Goal: Task Accomplishment & Management: Use online tool/utility

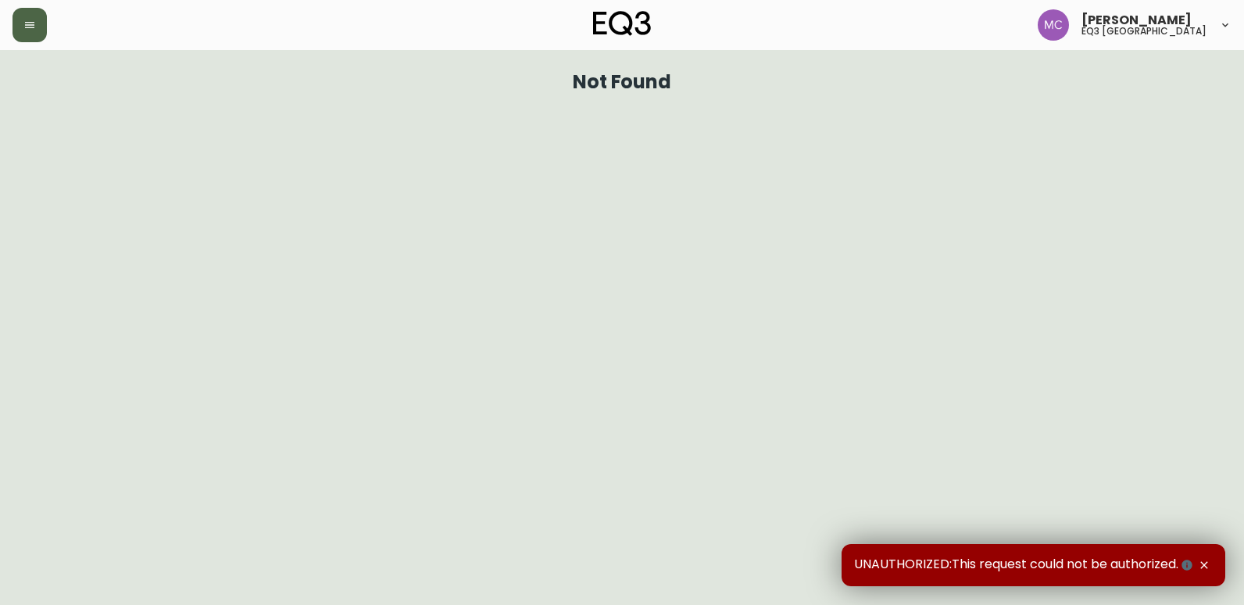
click at [45, 16] on button "button" at bounding box center [30, 25] width 34 height 34
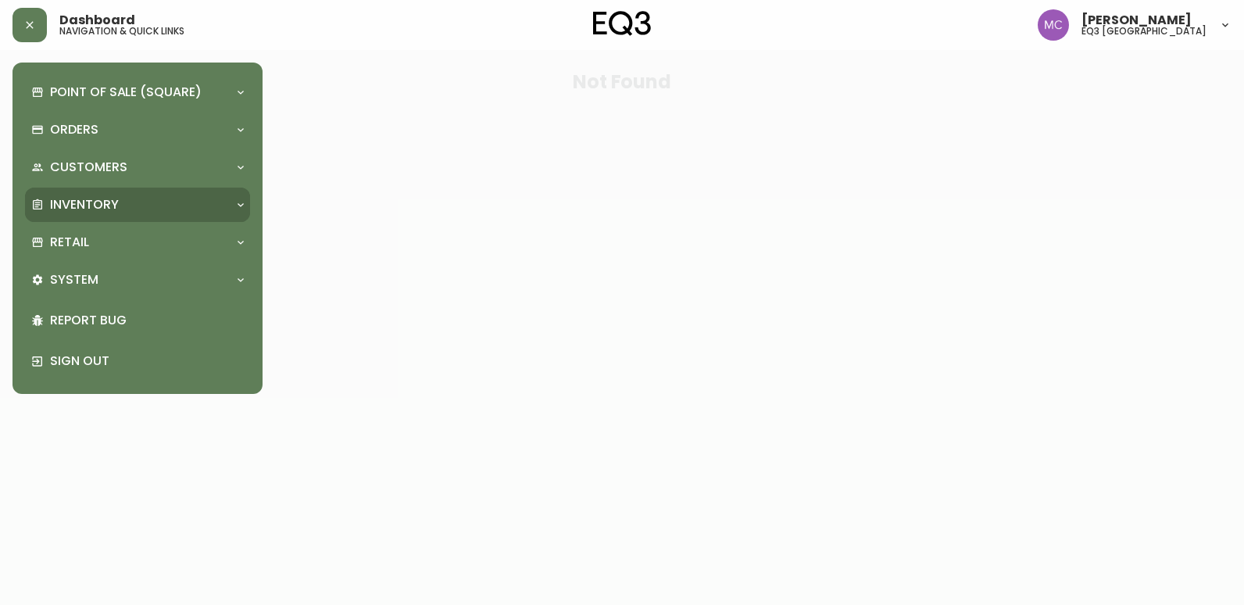
click at [74, 205] on p "Inventory" at bounding box center [84, 204] width 69 height 17
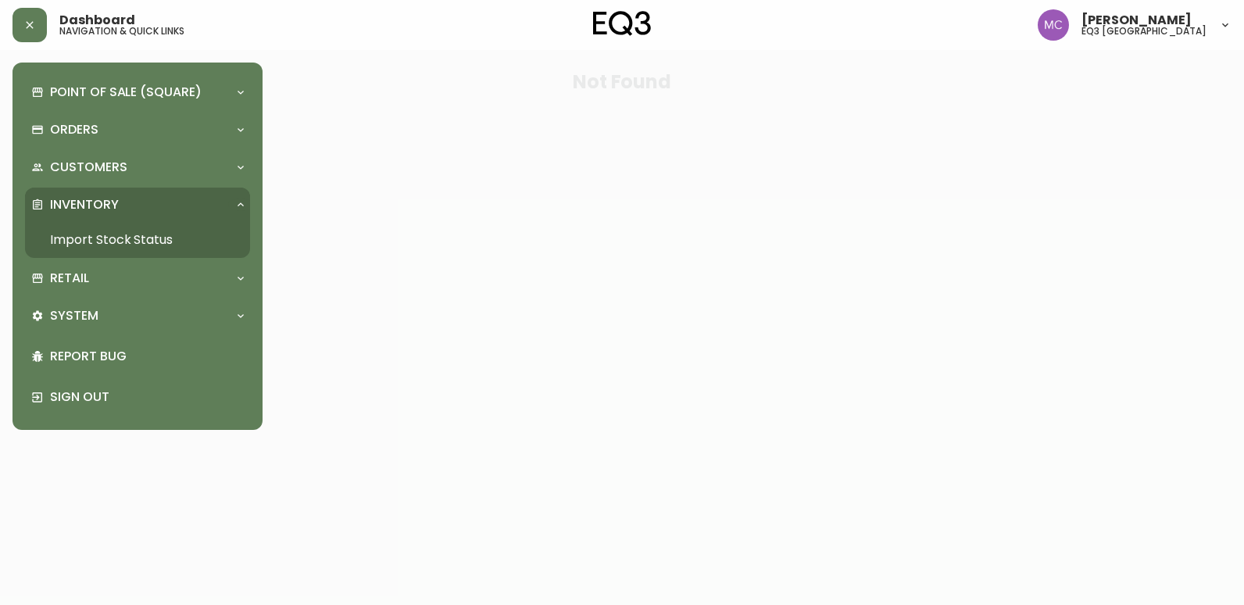
drag, startPoint x: 88, startPoint y: 241, endPoint x: 121, endPoint y: 201, distance: 52.1
click at [88, 241] on link "Import Stock Status" at bounding box center [137, 240] width 225 height 36
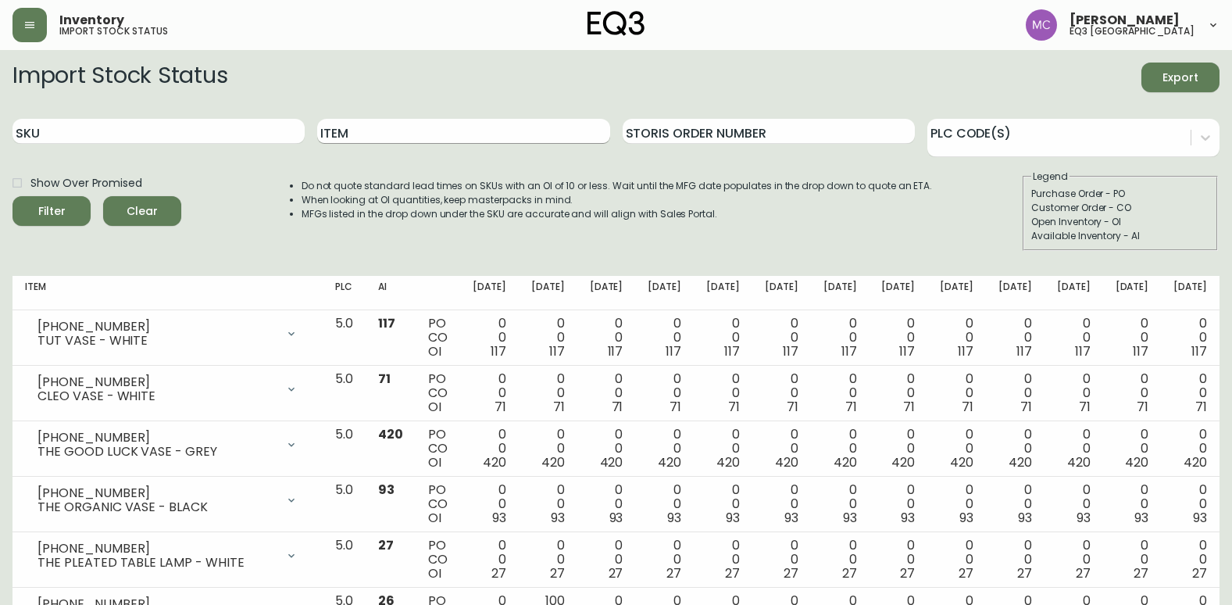
click at [373, 133] on input "Item" at bounding box center [463, 131] width 292 height 25
click at [13, 196] on button "Filter" at bounding box center [52, 211] width 78 height 30
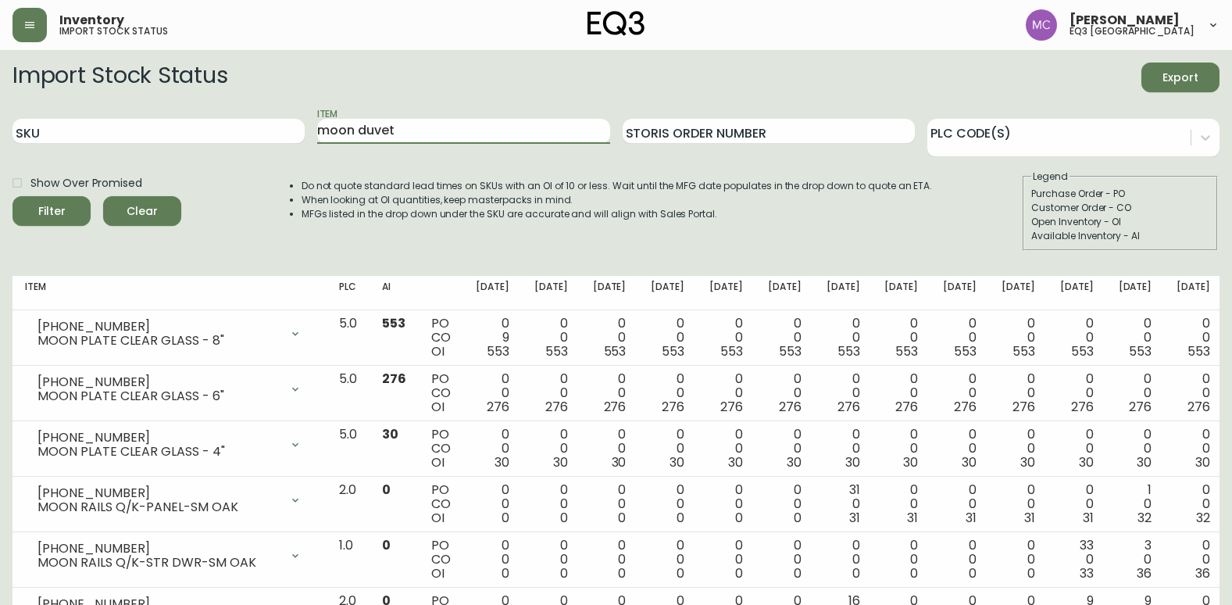
click at [13, 196] on button "Filter" at bounding box center [52, 211] width 78 height 30
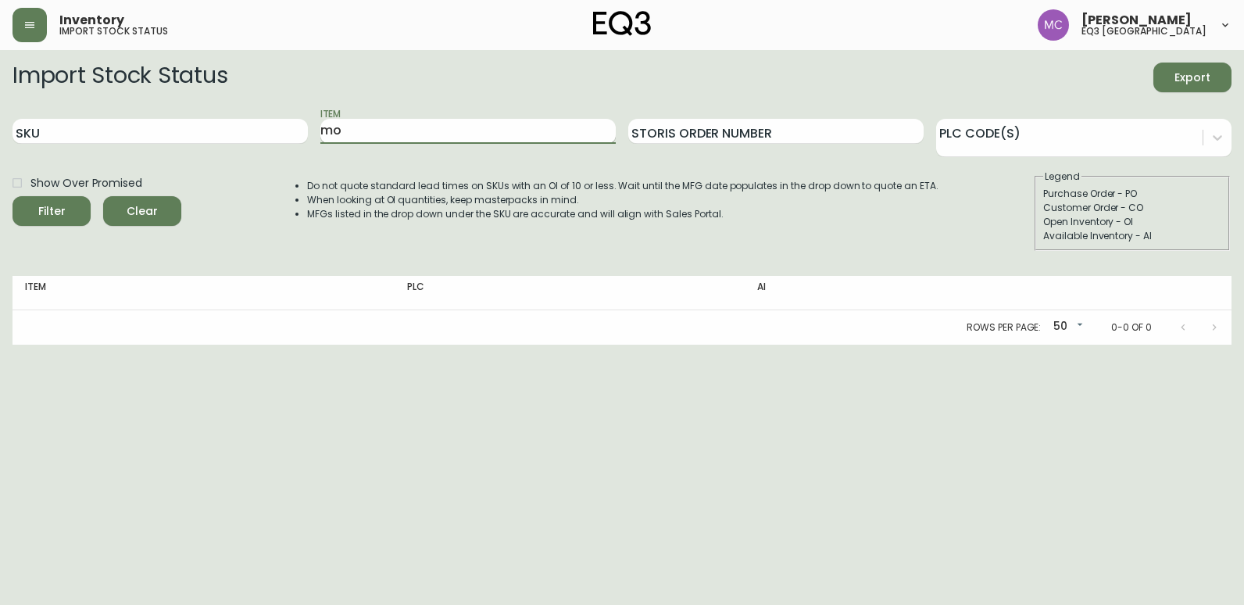
type input "m"
click at [13, 196] on button "Filter" at bounding box center [52, 211] width 78 height 30
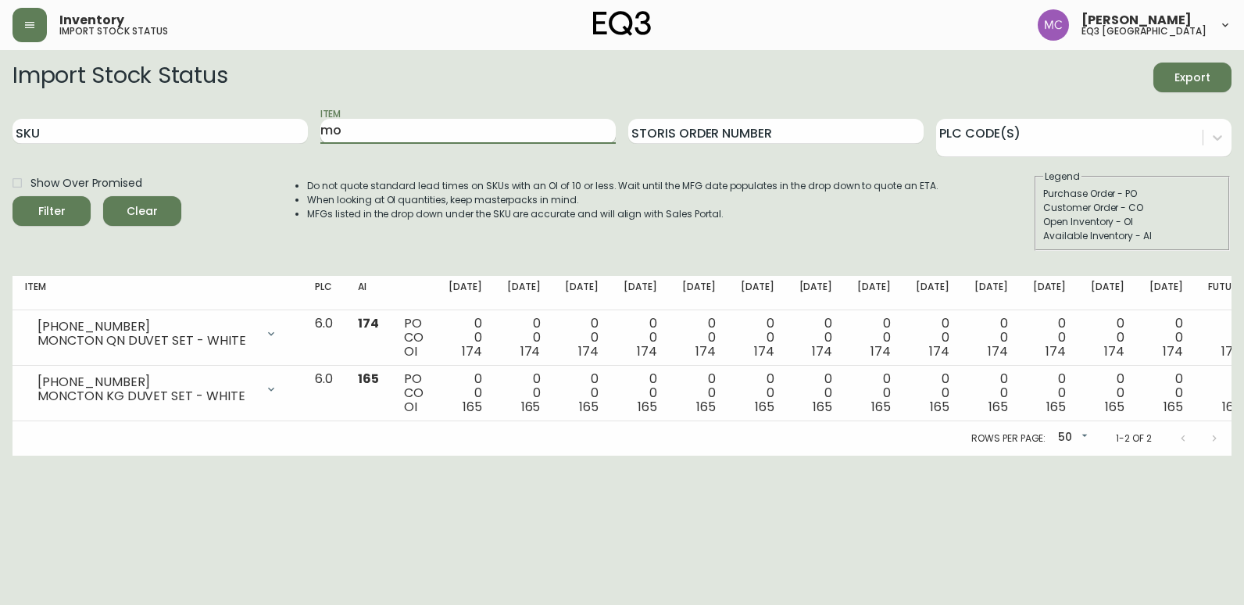
type input "m"
click at [398, 126] on input "Item" at bounding box center [467, 131] width 295 height 25
click at [13, 196] on button "Filter" at bounding box center [52, 211] width 78 height 30
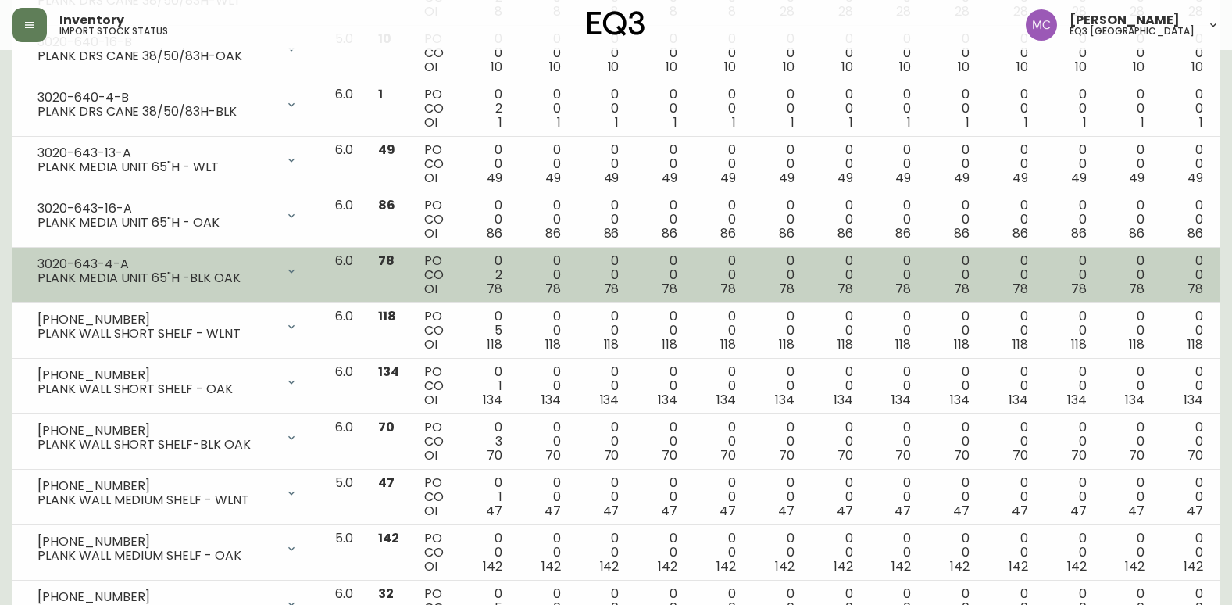
scroll to position [2123, 0]
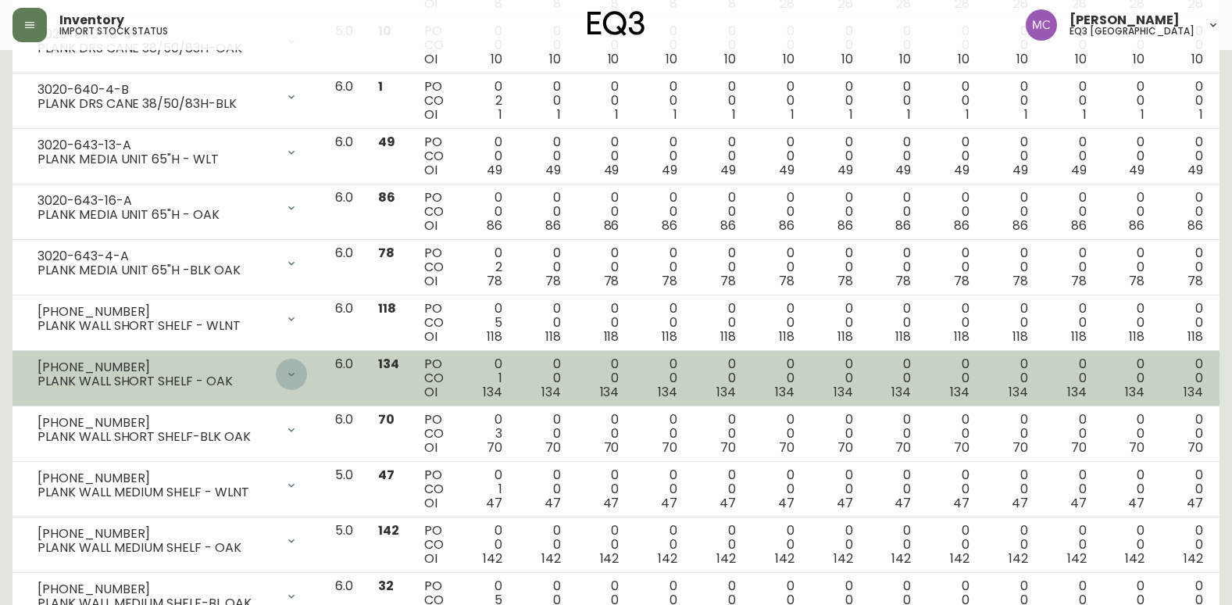
click at [298, 372] on icon at bounding box center [291, 374] width 13 height 13
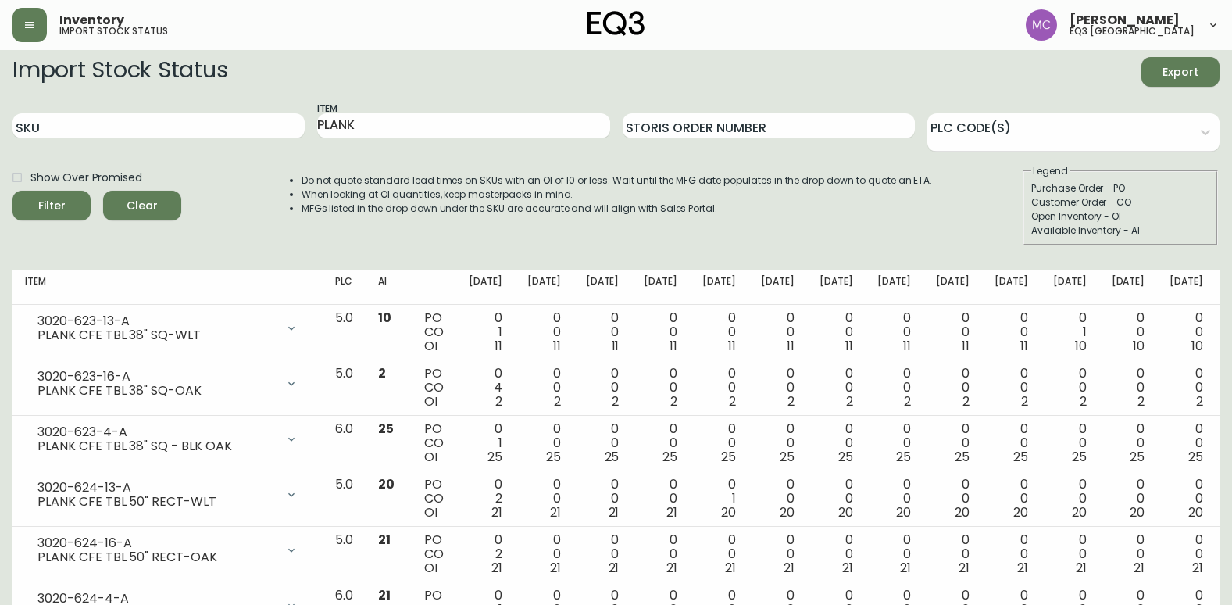
scroll to position [0, 0]
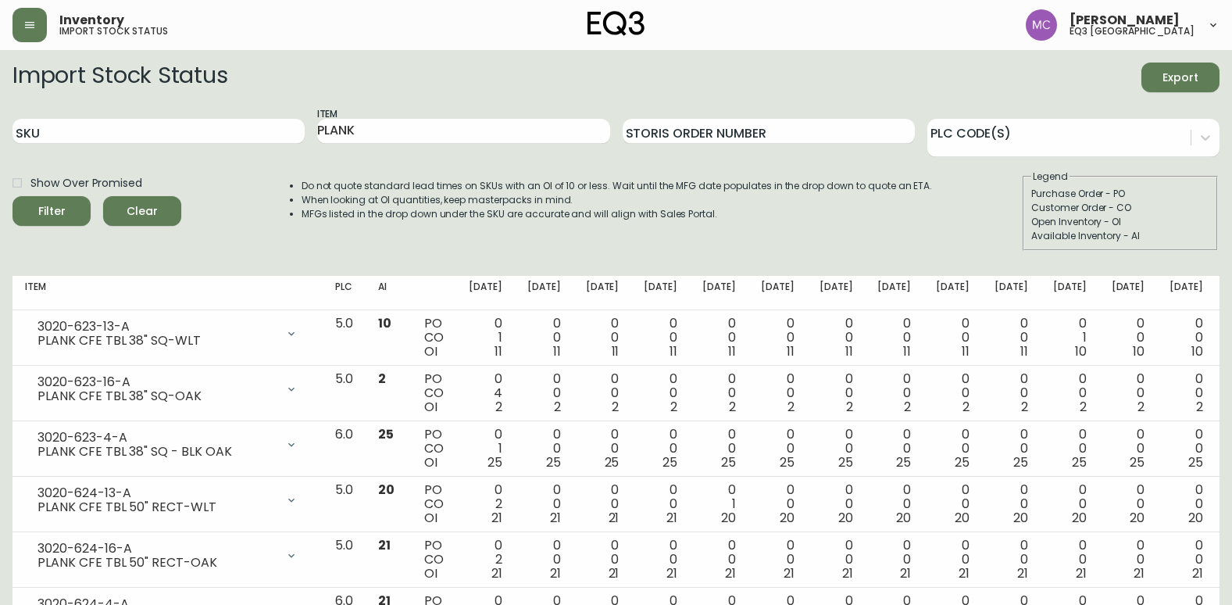
click at [1214, 21] on icon at bounding box center [1213, 25] width 13 height 13
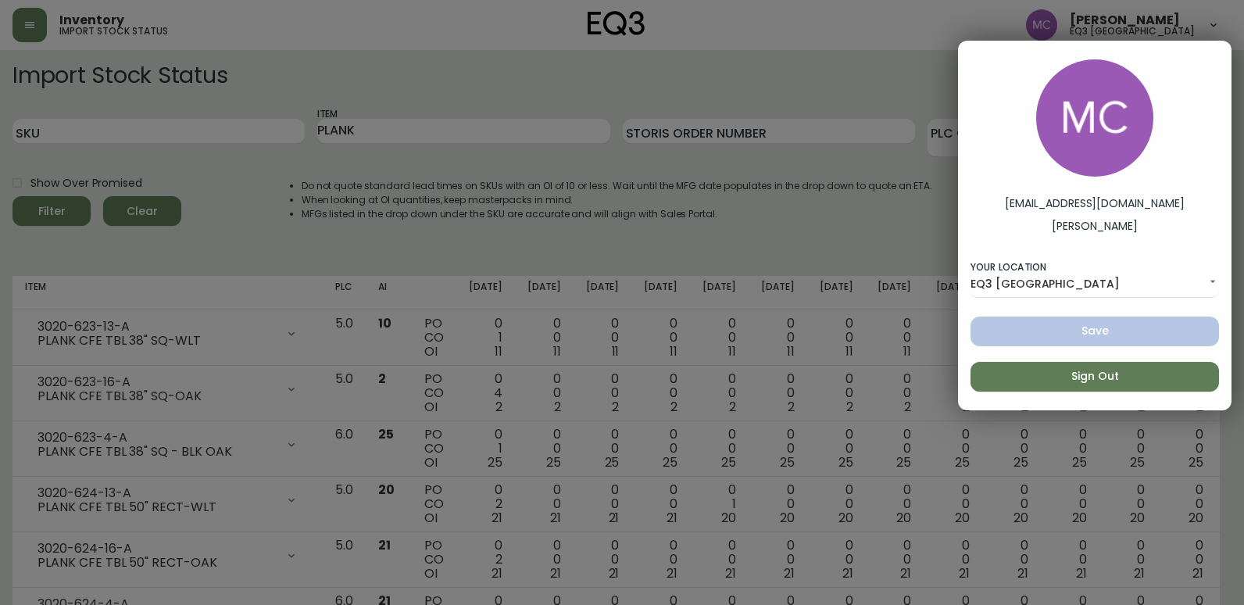
click at [937, 35] on div at bounding box center [622, 302] width 1244 height 605
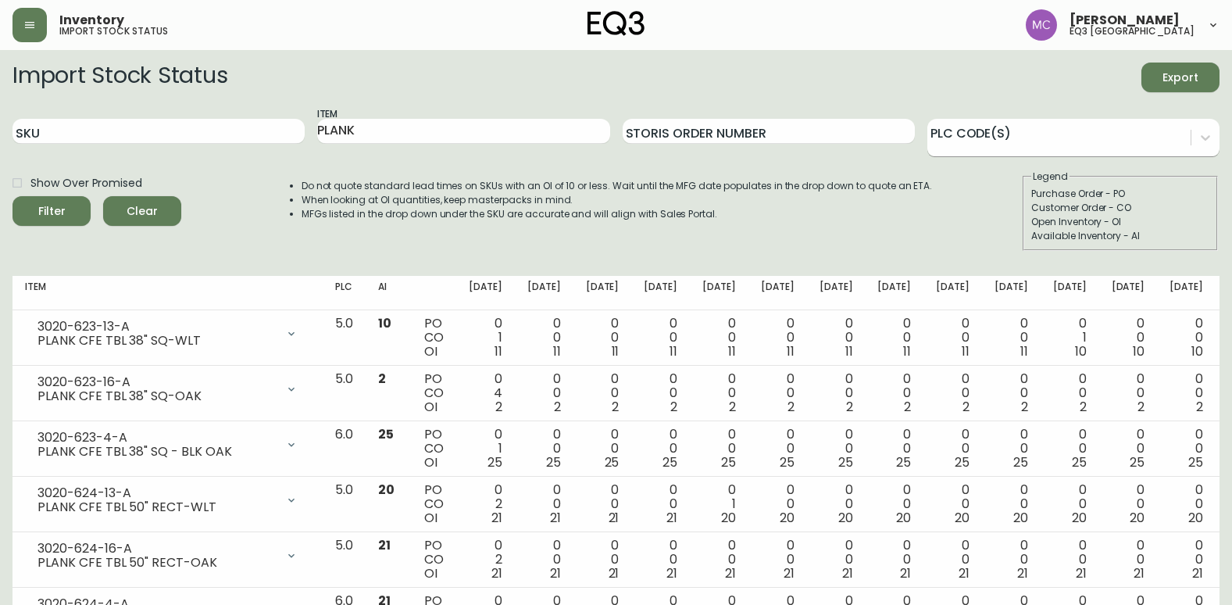
click at [1036, 140] on div at bounding box center [1058, 134] width 263 height 23
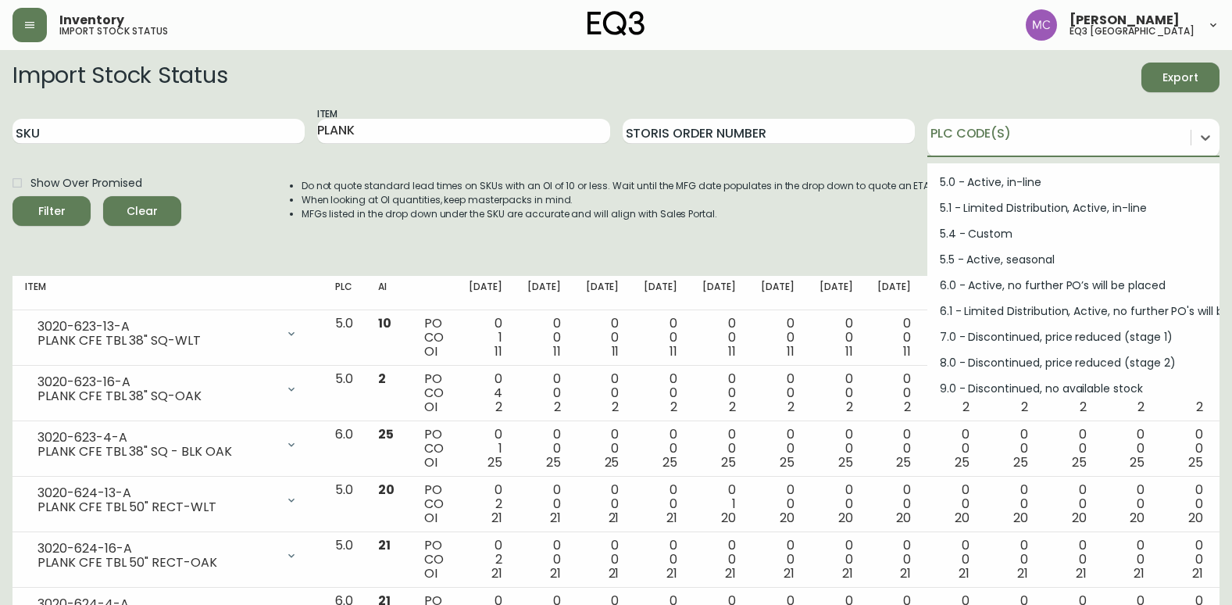
scroll to position [210, 0]
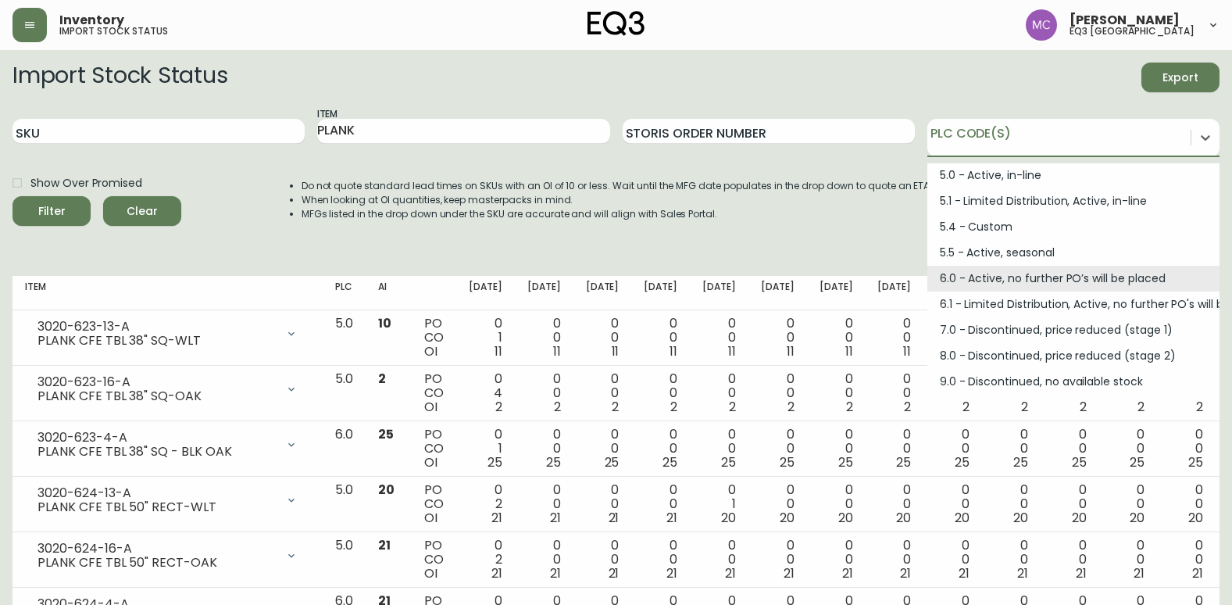
click at [1029, 279] on div "6.0 - Active, no further PO’s will be placed" at bounding box center [1073, 279] width 292 height 26
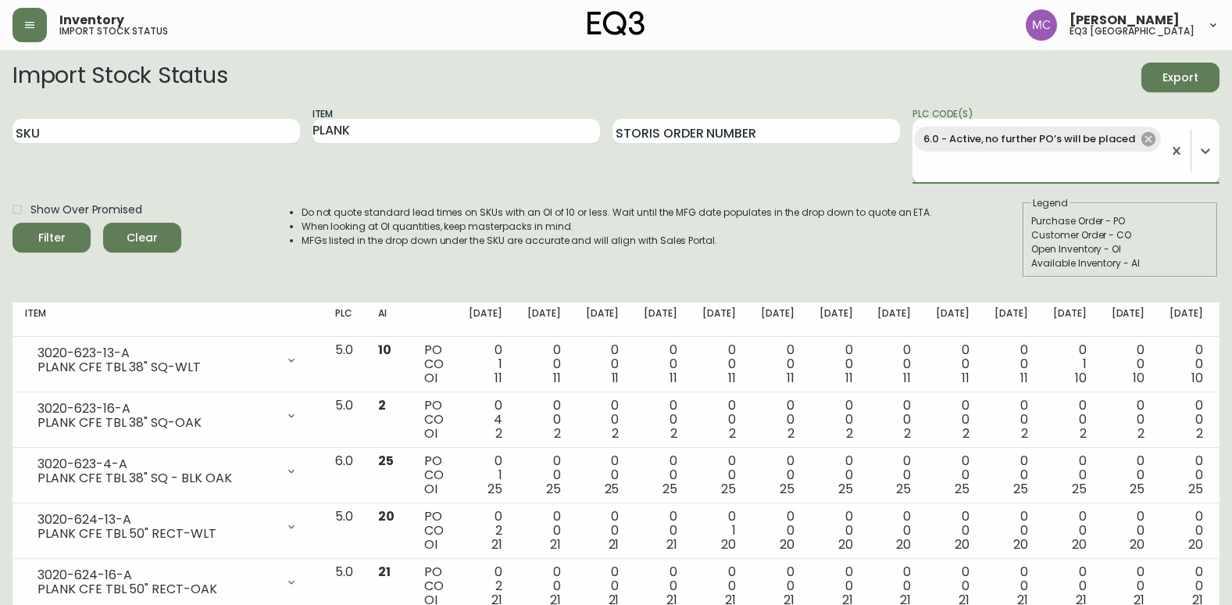
click at [1152, 140] on icon at bounding box center [1148, 139] width 14 height 14
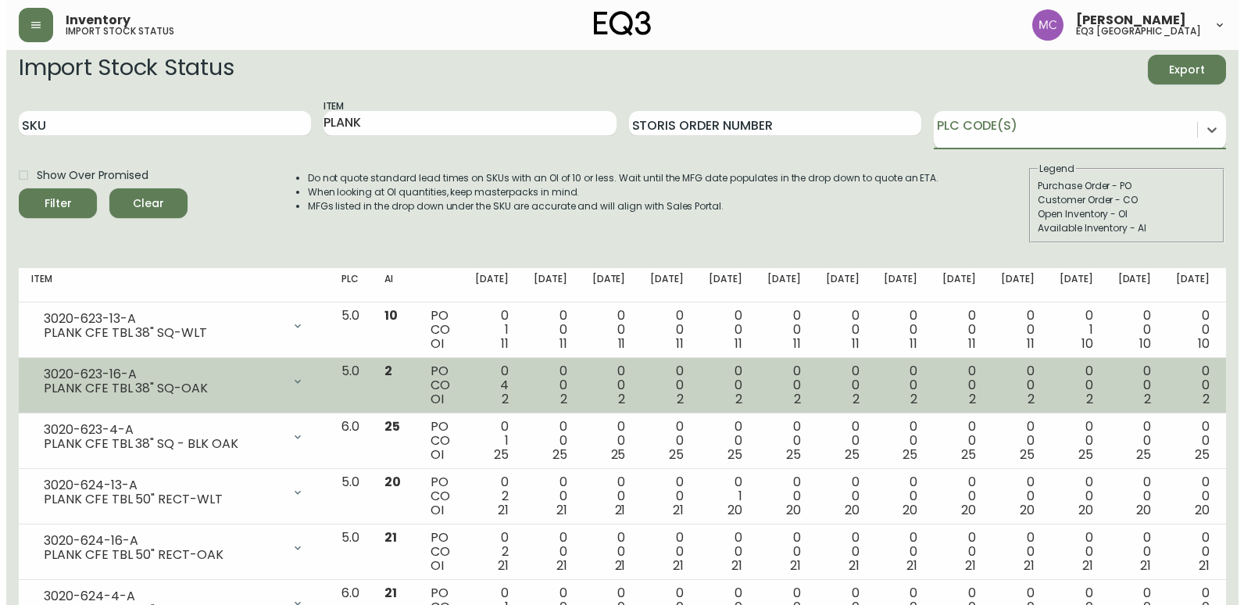
scroll to position [0, 0]
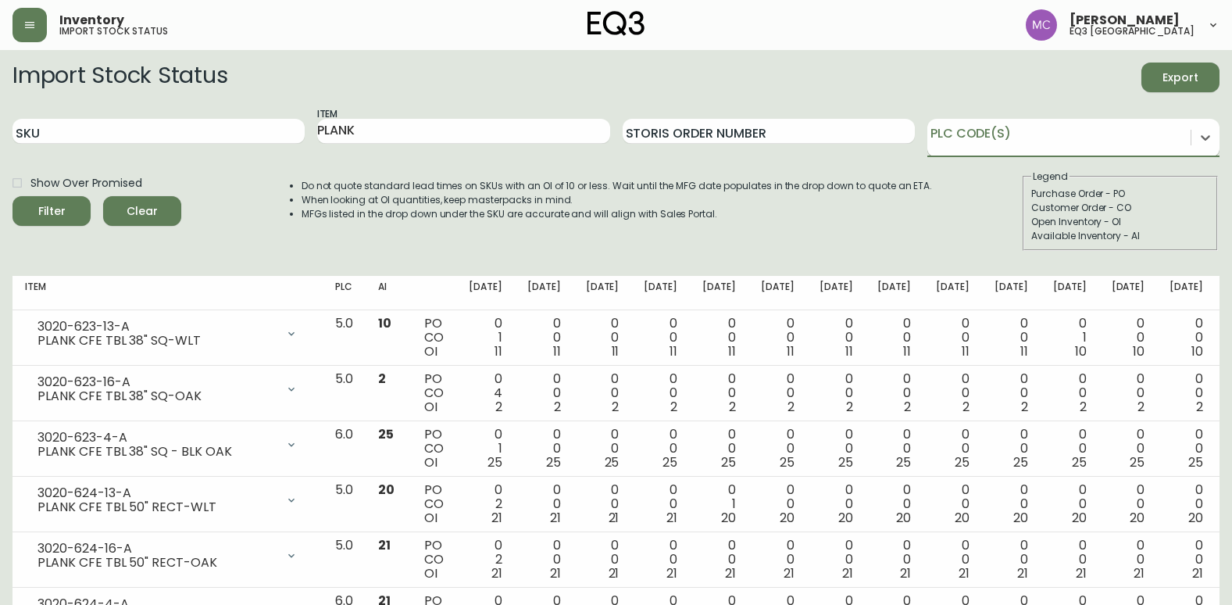
click at [393, 118] on div "Item PLANK" at bounding box center [463, 131] width 292 height 51
click at [388, 133] on input "PLANK" at bounding box center [463, 131] width 292 height 25
type input "P"
click at [240, 135] on input "SKU" at bounding box center [159, 131] width 292 height 25
paste input "[PHONE_NUMBER]"
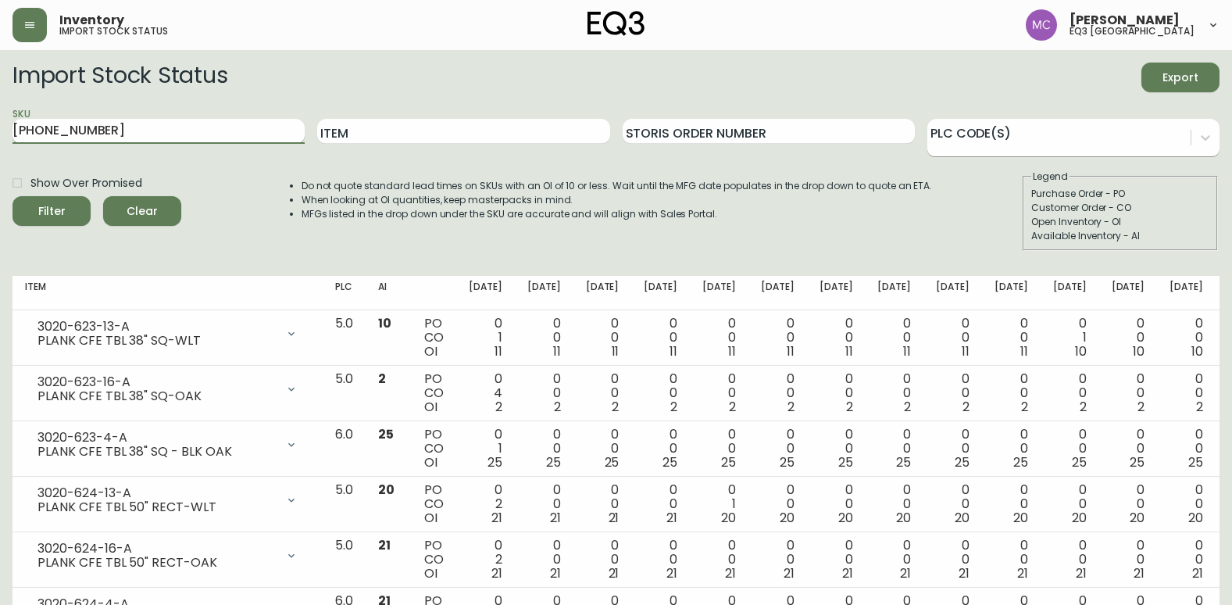
type input "[PHONE_NUMBER]"
click at [13, 196] on button "Filter" at bounding box center [52, 211] width 78 height 30
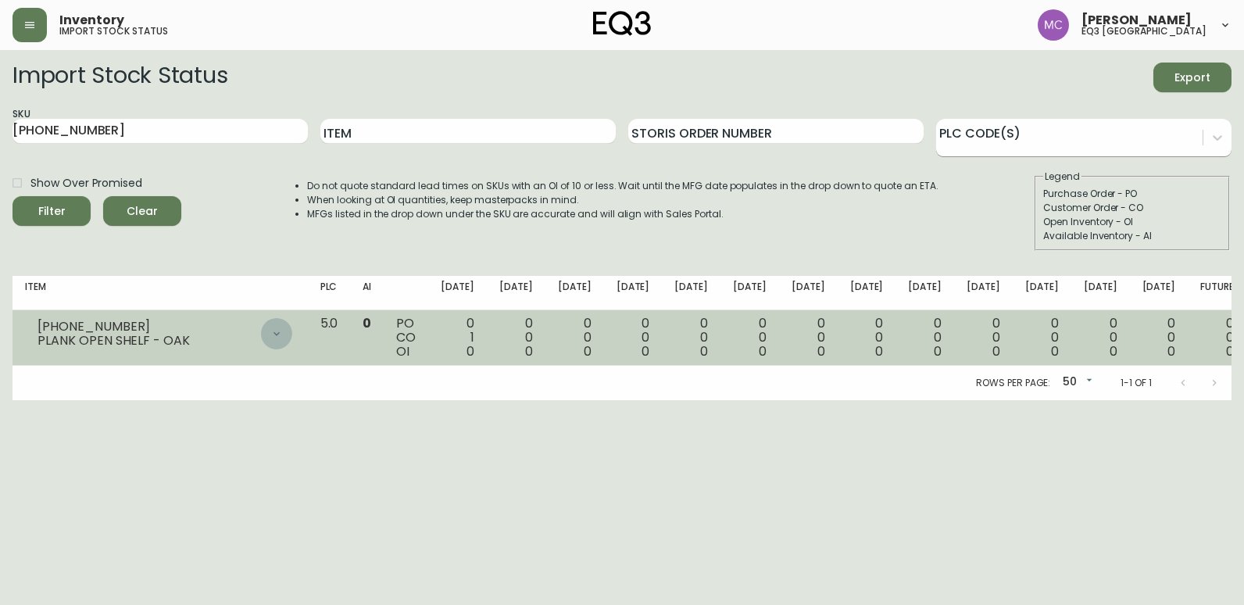
click at [283, 336] on icon at bounding box center [276, 333] width 13 height 13
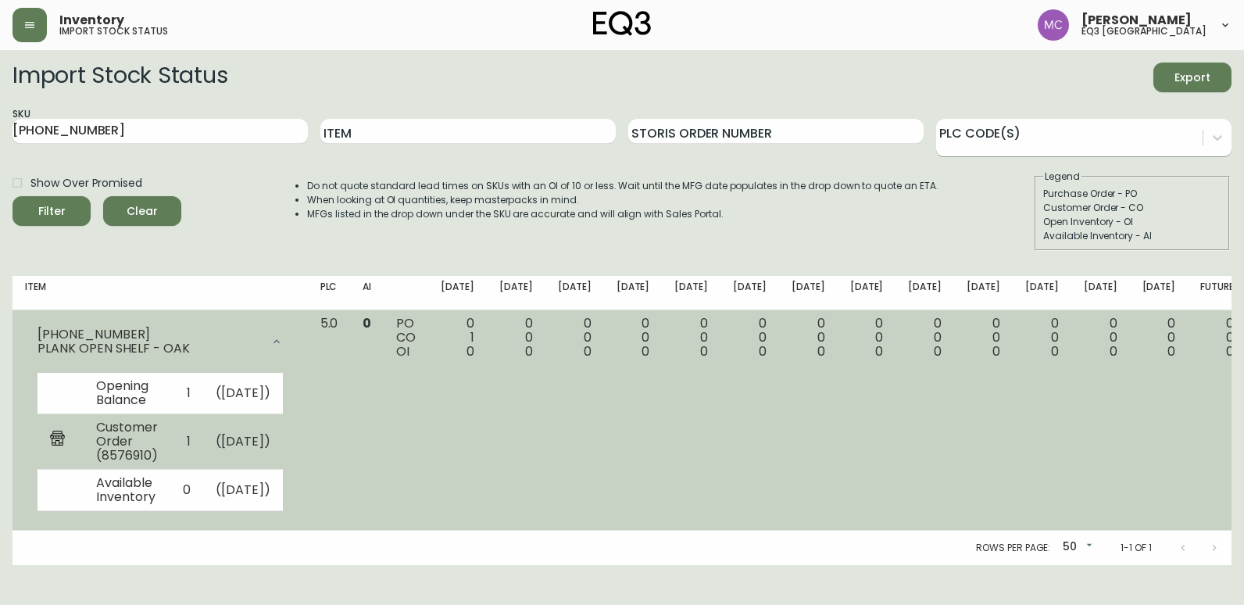
click at [283, 469] on td "( [DATE] )" at bounding box center [243, 440] width 80 height 55
click at [107, 456] on td "Customer Order (8576910)" at bounding box center [127, 440] width 87 height 55
click at [147, 467] on td "Customer Order (8576910)" at bounding box center [127, 440] width 87 height 55
click at [120, 452] on td "Customer Order (8576910)" at bounding box center [127, 440] width 87 height 55
click at [120, 454] on td "Customer Order (8576910)" at bounding box center [127, 440] width 87 height 55
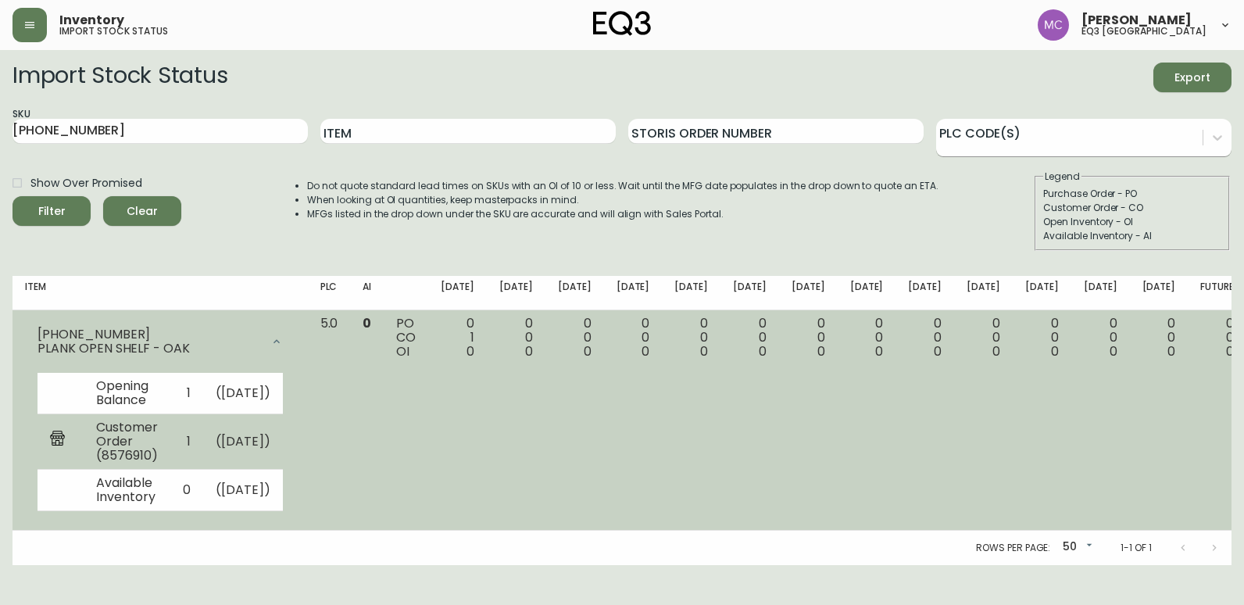
drag, startPoint x: 120, startPoint y: 454, endPoint x: 200, endPoint y: 453, distance: 79.7
click at [170, 453] on td "Customer Order (8576910)" at bounding box center [127, 440] width 87 height 55
click at [125, 467] on td "Customer Order (8576910)" at bounding box center [127, 440] width 87 height 55
click at [147, 462] on td "Customer Order (8576910)" at bounding box center [127, 440] width 87 height 55
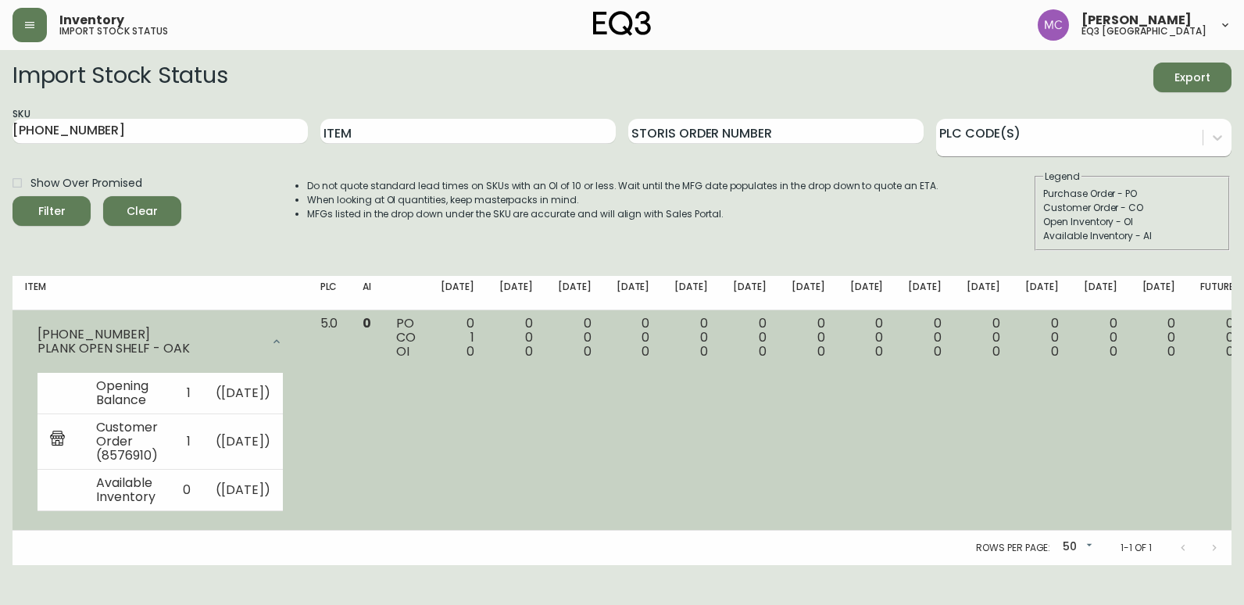
click at [416, 340] on div "PO CO OI" at bounding box center [406, 337] width 20 height 42
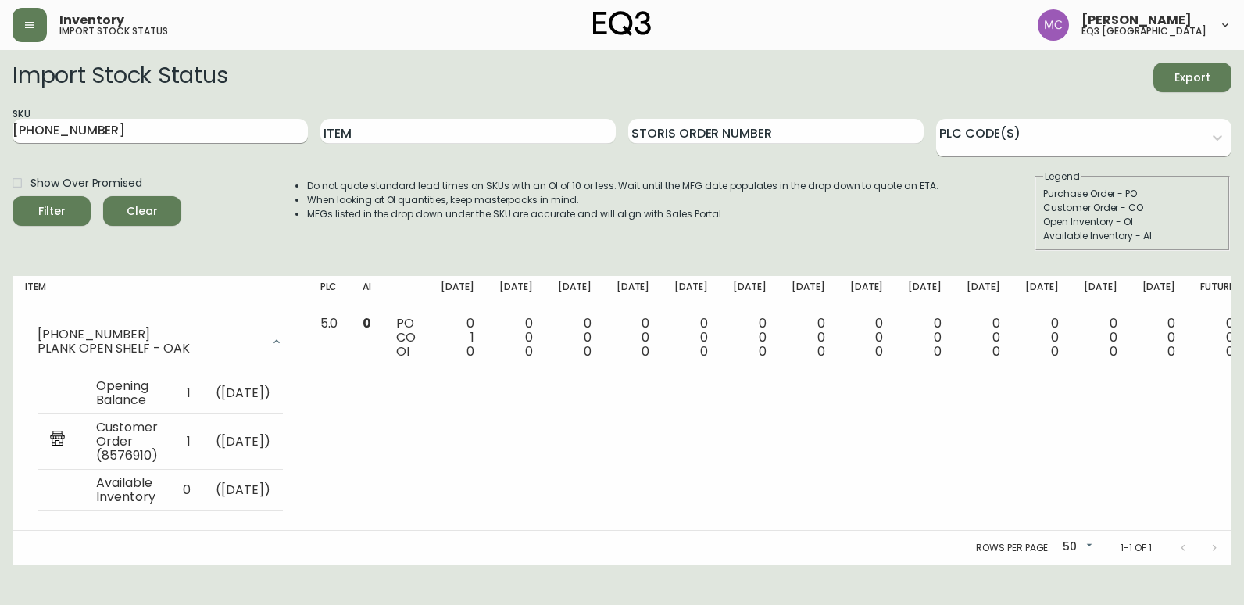
click at [158, 130] on input "[PHONE_NUMBER]" at bounding box center [160, 131] width 295 height 25
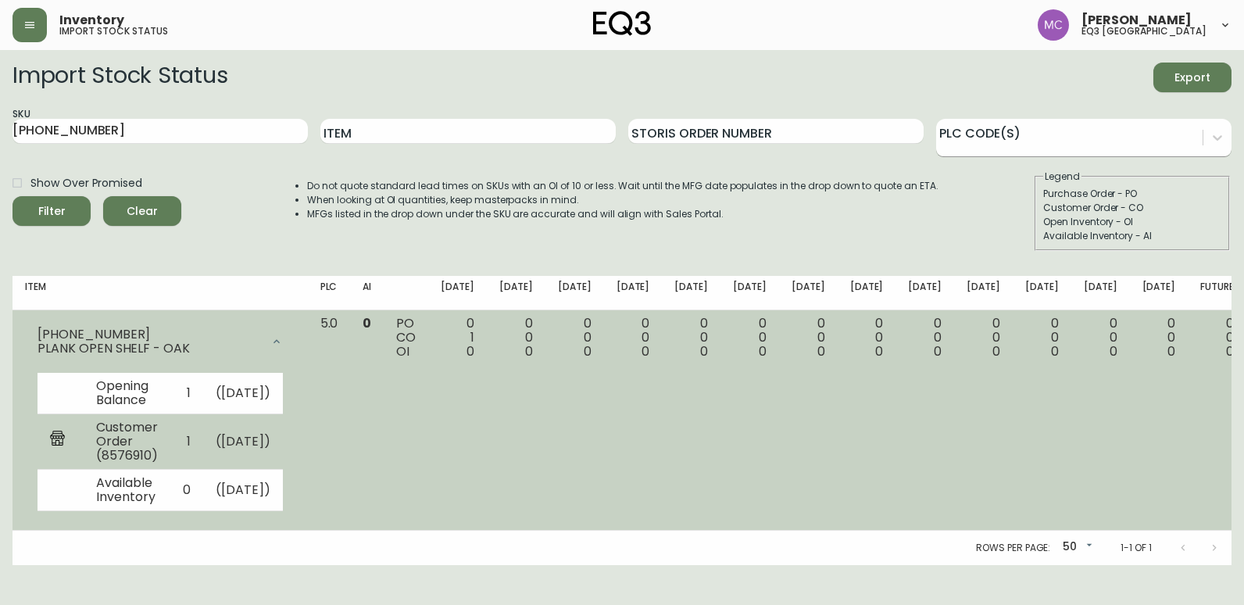
click at [138, 458] on td "Customer Order (8576910)" at bounding box center [127, 440] width 87 height 55
click at [165, 458] on td "Customer Order (8576910)" at bounding box center [127, 440] width 87 height 55
click at [283, 444] on td "( [DATE] )" at bounding box center [243, 440] width 80 height 55
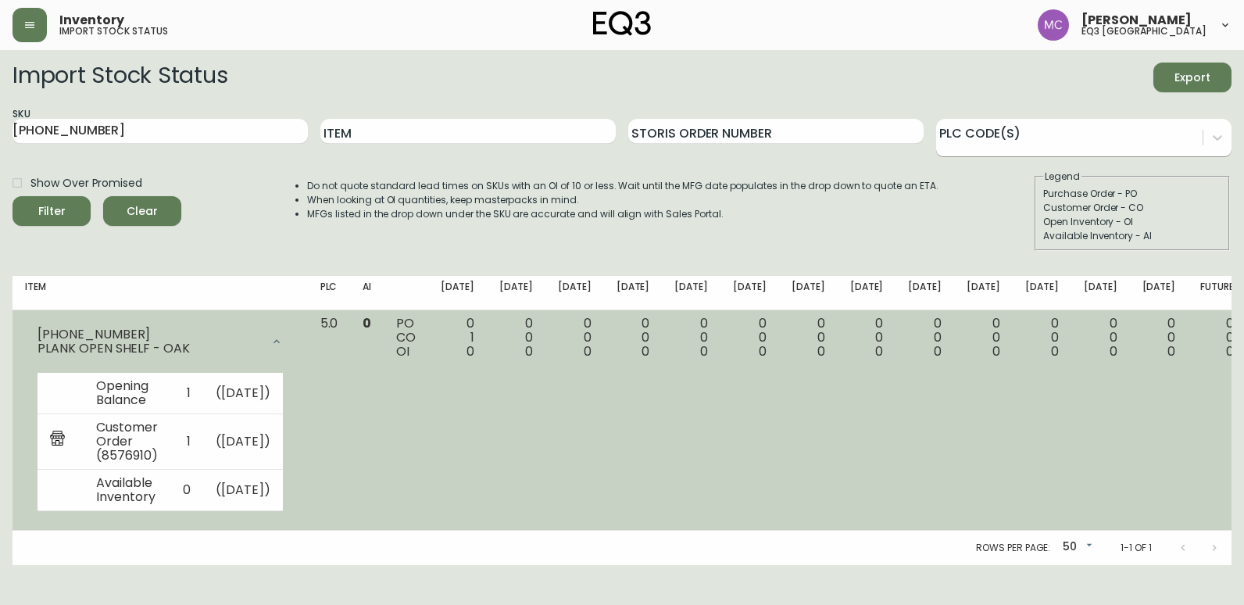
click at [487, 334] on td "0 1 0" at bounding box center [457, 420] width 59 height 220
